Goal: Find specific page/section: Find specific page/section

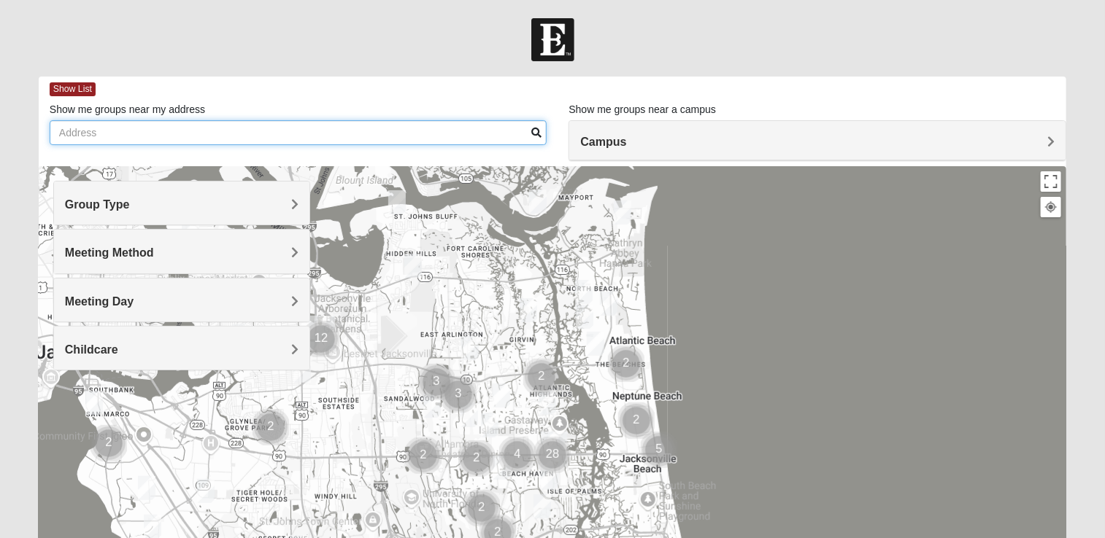
click at [98, 136] on input "Show me groups near my address" at bounding box center [299, 132] width 498 height 25
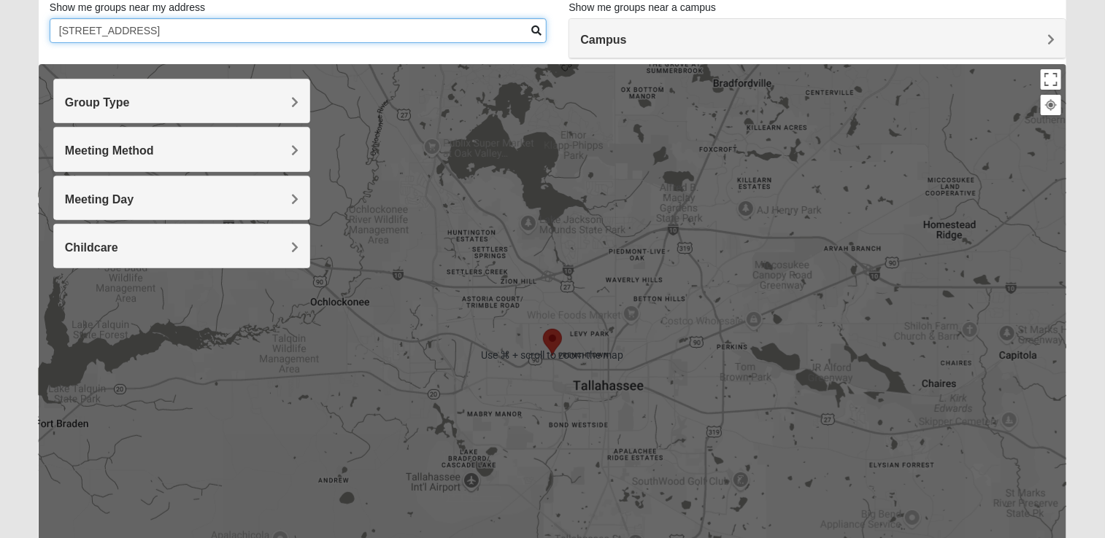
scroll to position [104, 0]
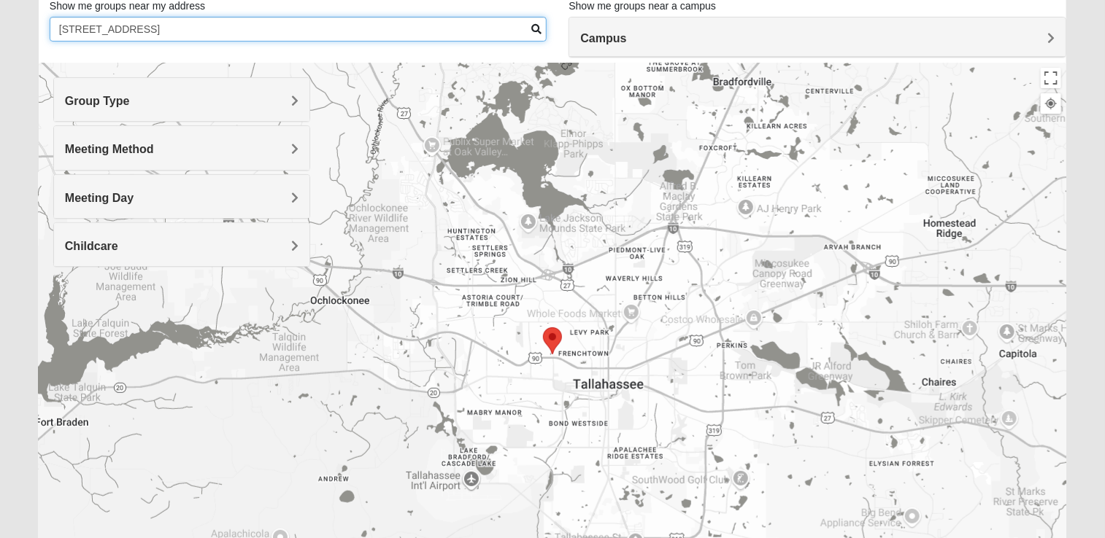
type input "800 Basin Street Tallahassee FL 32304"
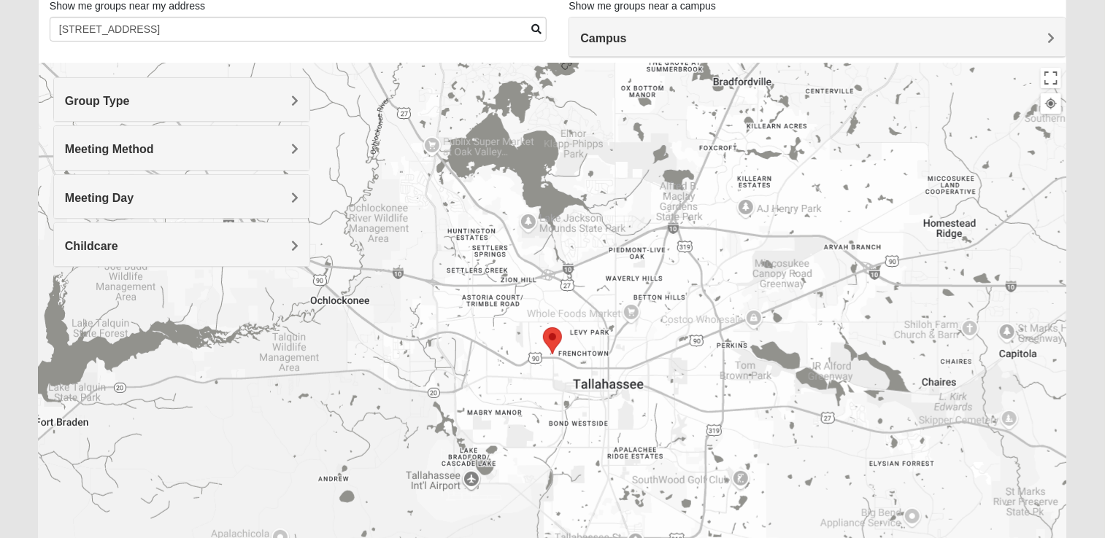
click at [543, 328] on area "Selected Address" at bounding box center [543, 328] width 0 height 0
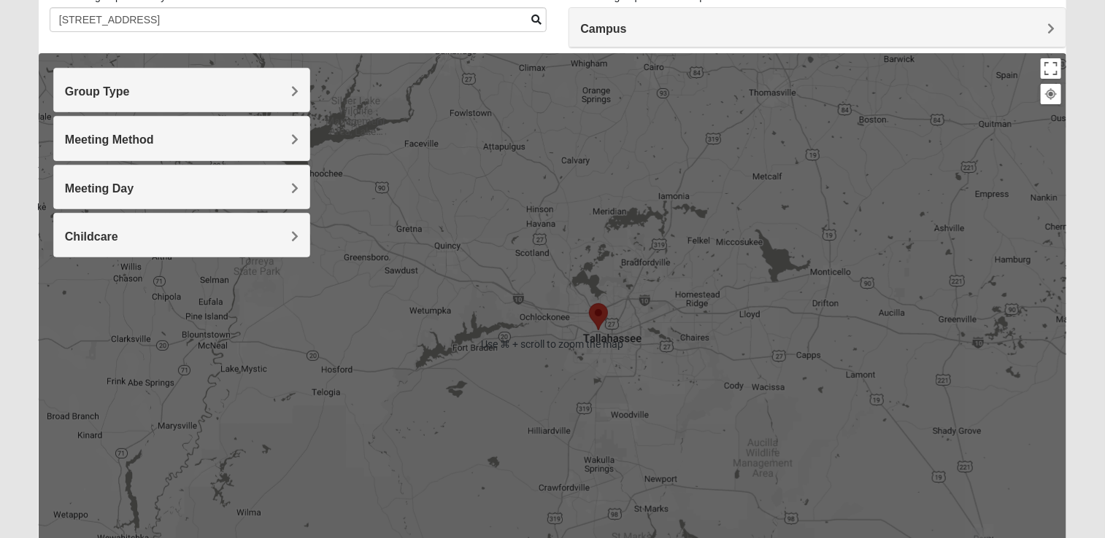
scroll to position [107, 0]
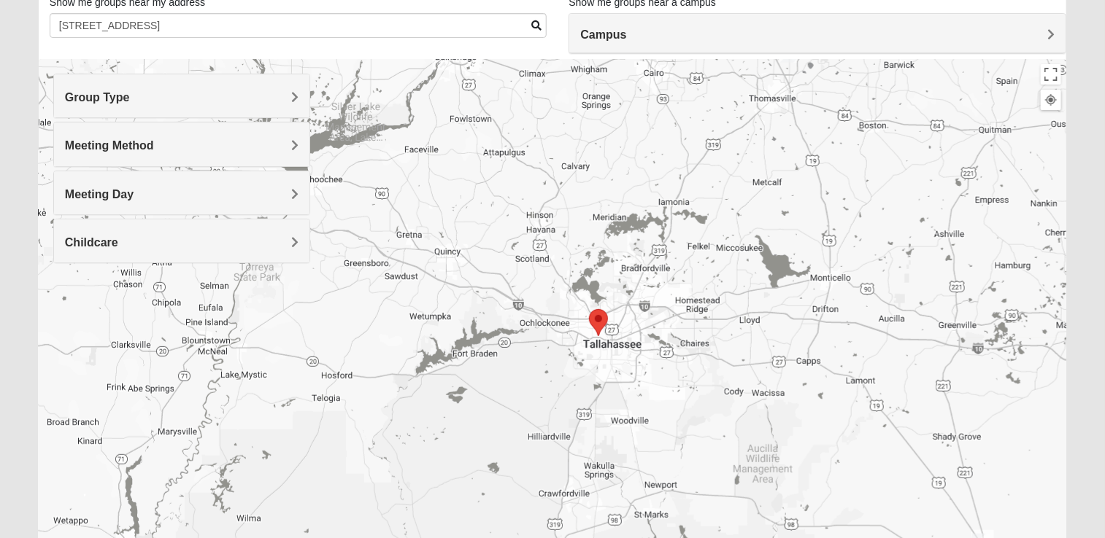
click at [589, 309] on area "Selected Address" at bounding box center [589, 309] width 0 height 0
click at [802, 50] on div "Campus" at bounding box center [817, 33] width 496 height 39
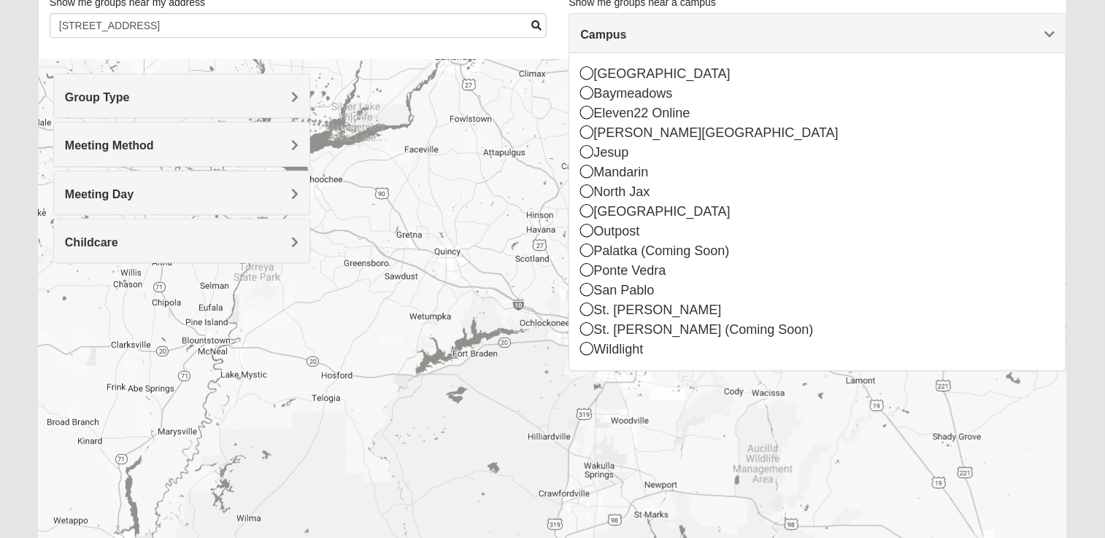
click at [552, 130] on div at bounding box center [552, 351] width 1027 height 584
click at [530, 330] on div at bounding box center [552, 351] width 1027 height 584
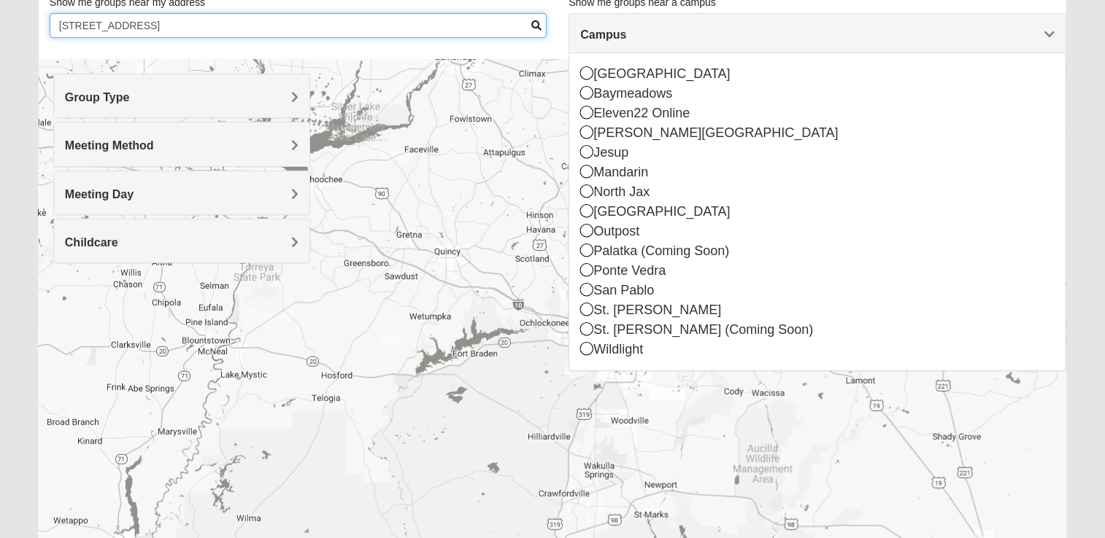
click at [356, 20] on input "800 Basin Street Tallahassee FL 32304" at bounding box center [299, 25] width 498 height 25
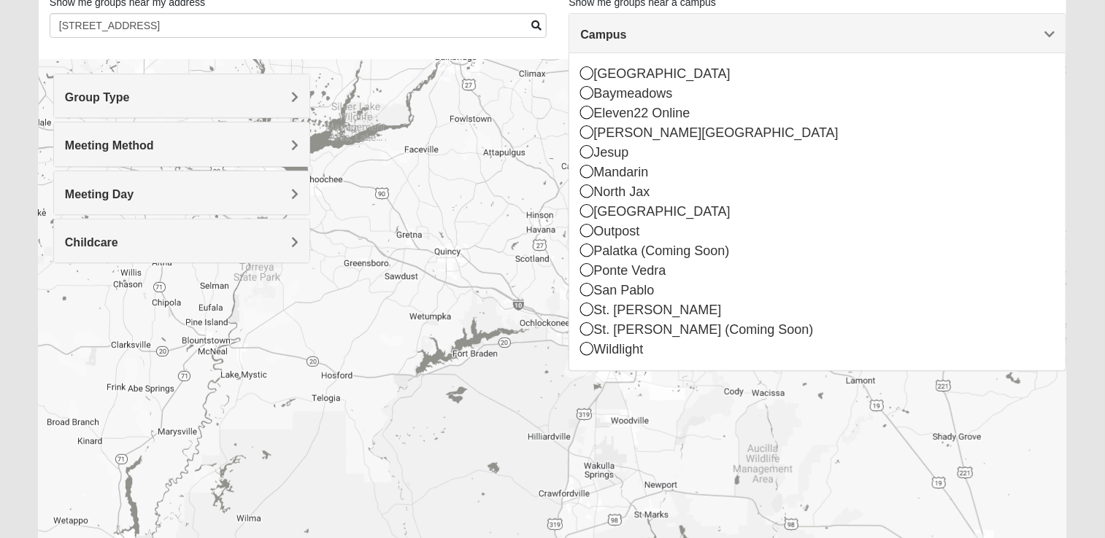
click at [421, 186] on div at bounding box center [552, 351] width 1027 height 584
click at [626, 36] on span "Campus" at bounding box center [603, 34] width 46 height 12
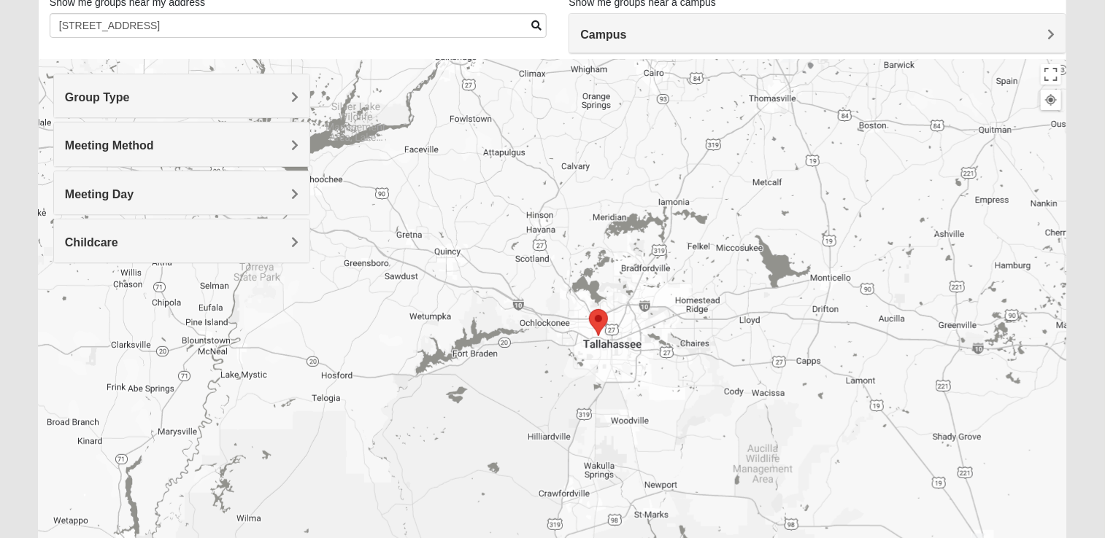
click at [589, 309] on area "Selected Address" at bounding box center [589, 309] width 0 height 0
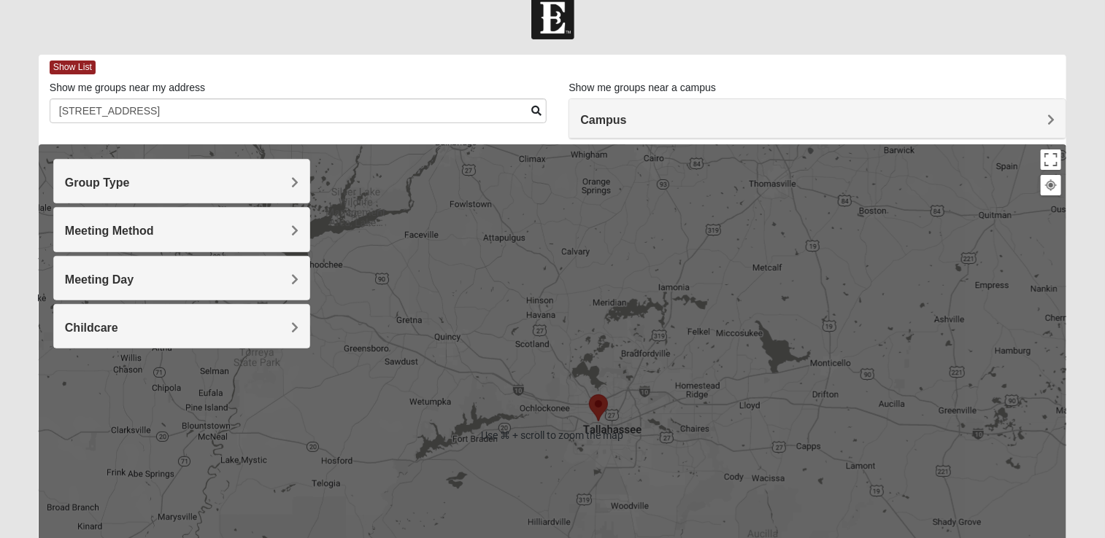
scroll to position [20, 0]
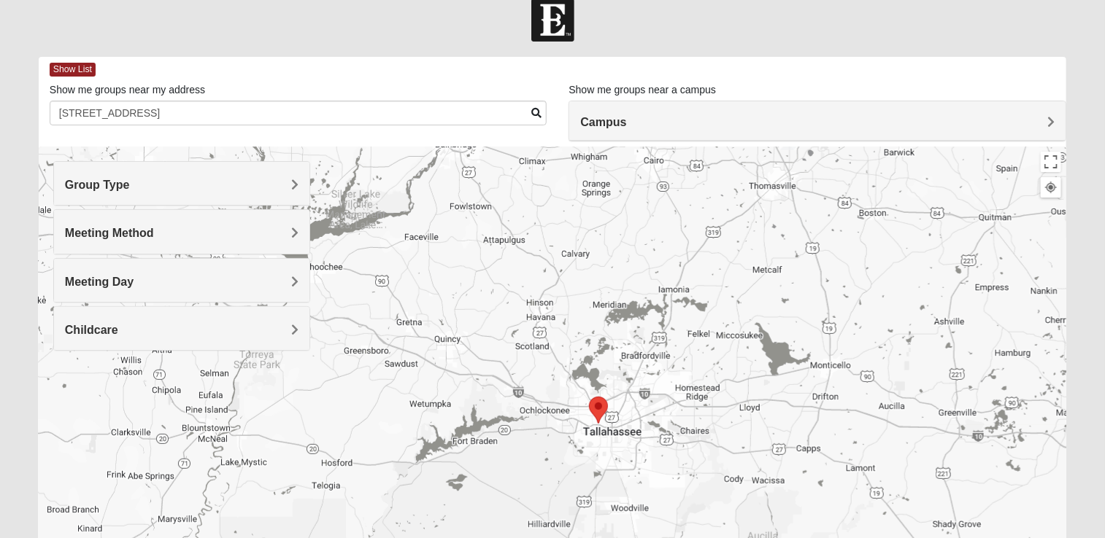
click at [589, 397] on area "Selected Address" at bounding box center [589, 397] width 0 height 0
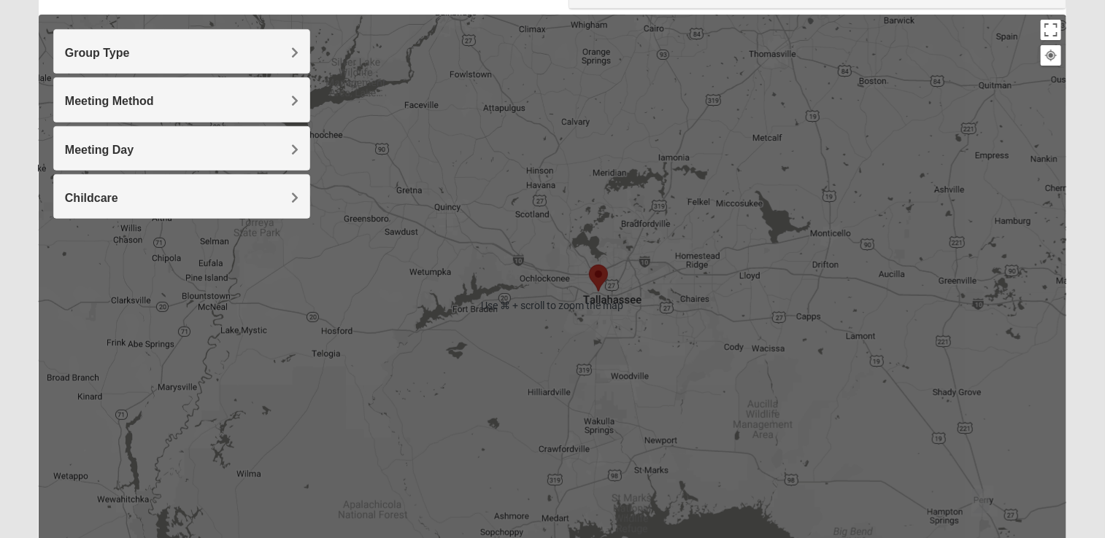
scroll to position [151, 0]
